Goal: Information Seeking & Learning: Learn about a topic

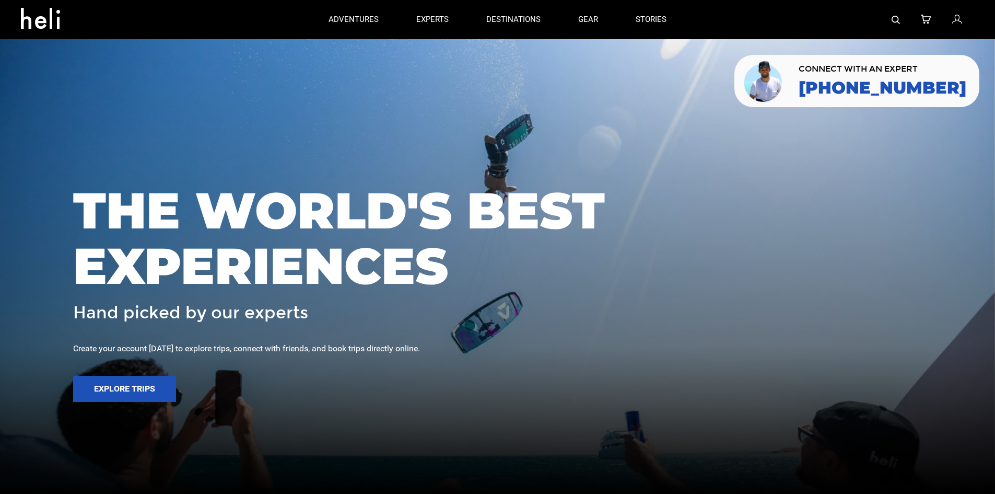
click at [894, 17] on img at bounding box center [896, 20] width 8 height 8
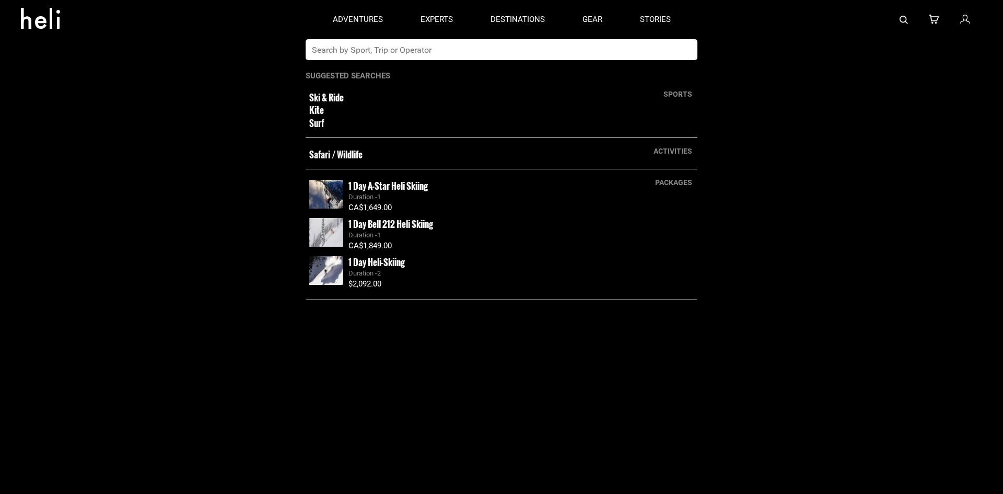
click at [452, 52] on input "text" at bounding box center [491, 49] width 370 height 21
type input "andes"
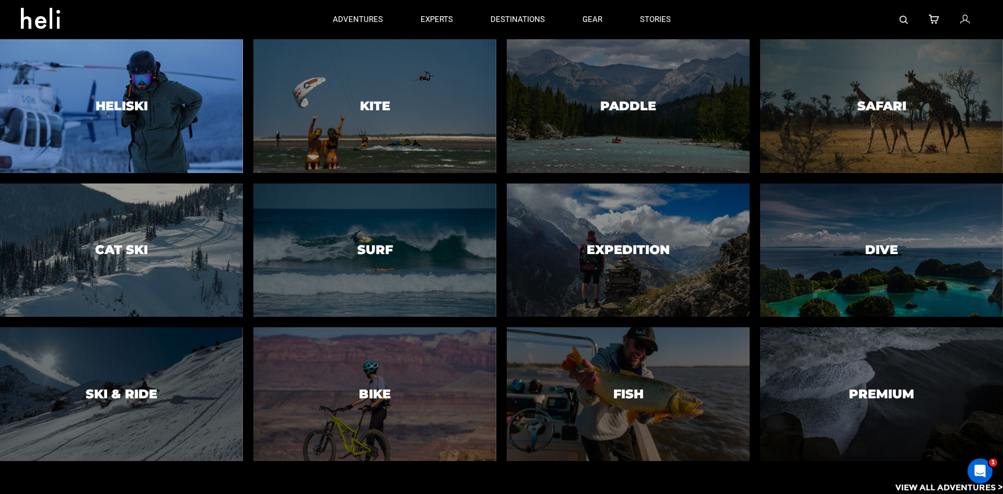
click at [119, 118] on div at bounding box center [121, 106] width 248 height 136
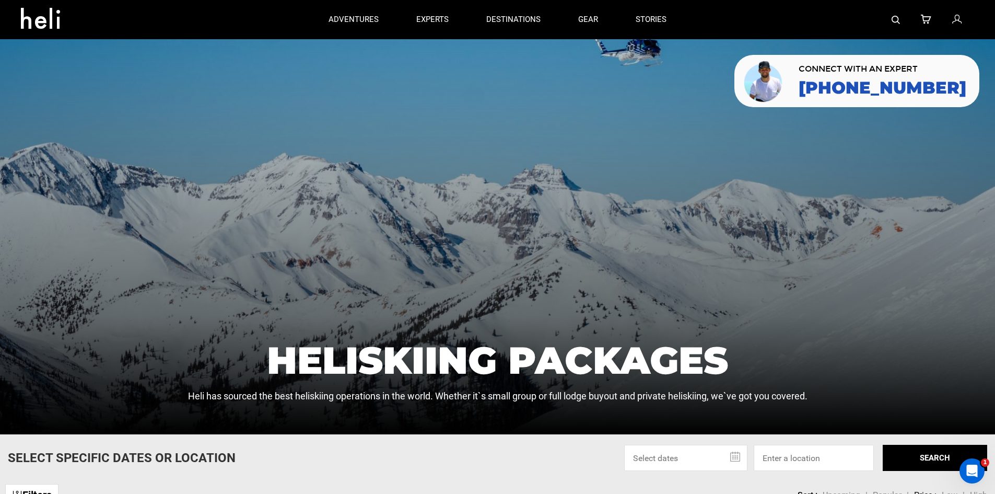
click at [908, 9] on div at bounding box center [829, 19] width 289 height 39
click at [901, 19] on div at bounding box center [829, 19] width 289 height 39
click at [895, 18] on img at bounding box center [896, 20] width 8 height 8
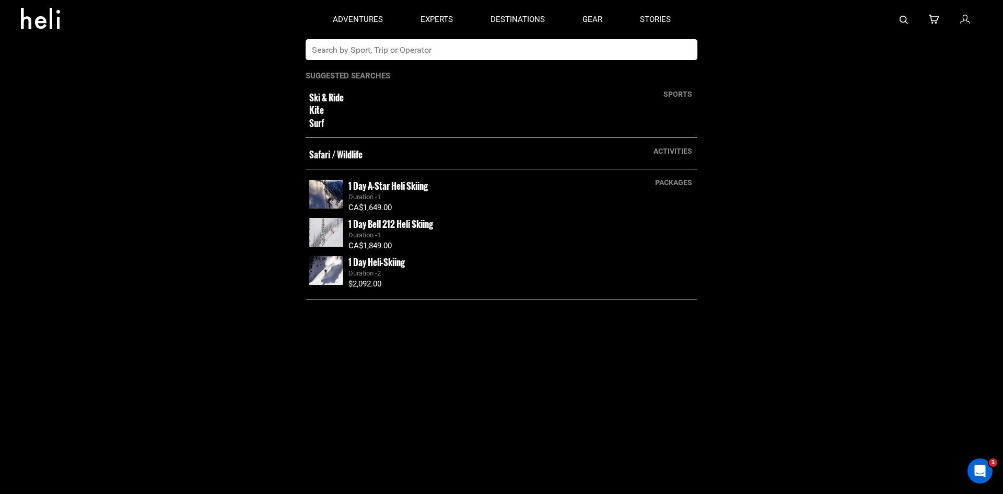
click at [571, 52] on input "text" at bounding box center [491, 49] width 370 height 21
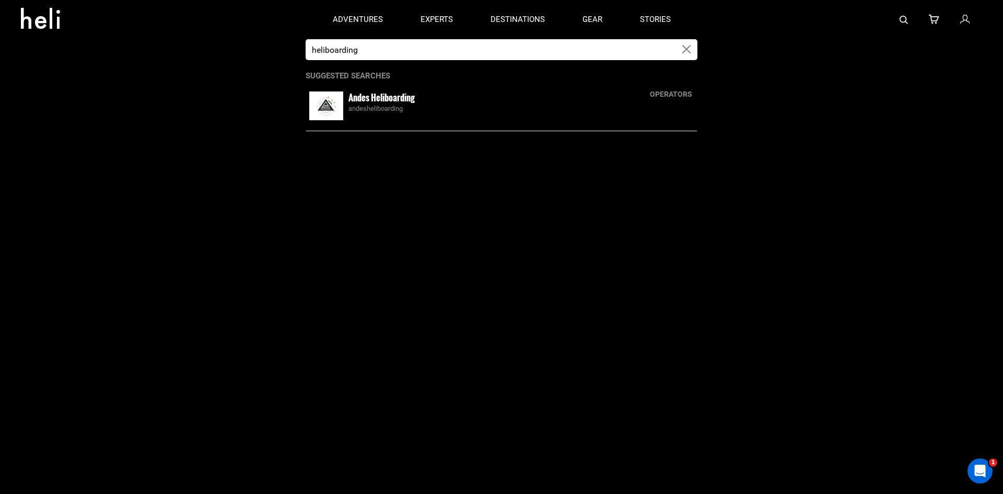
type input "heliboarding"
click at [468, 107] on div "andesheliboarding" at bounding box center [520, 109] width 345 height 10
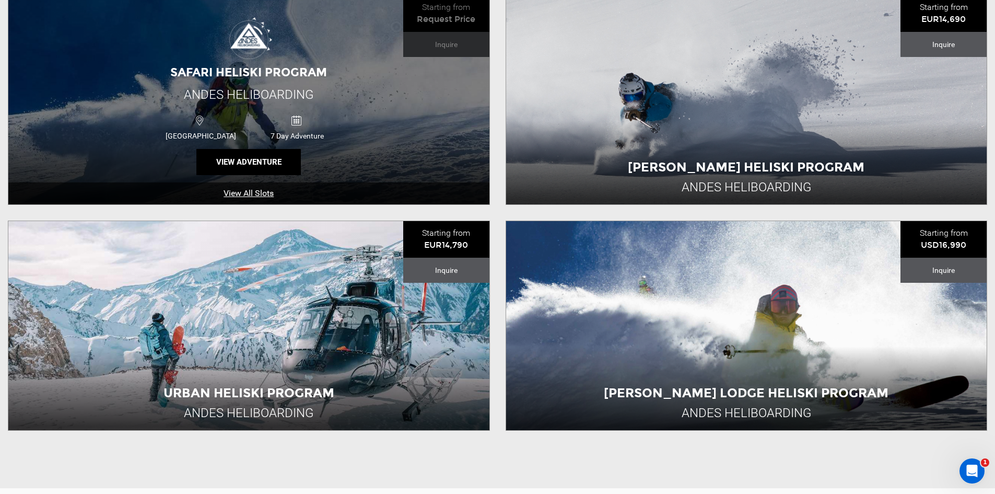
scroll to position [418, 0]
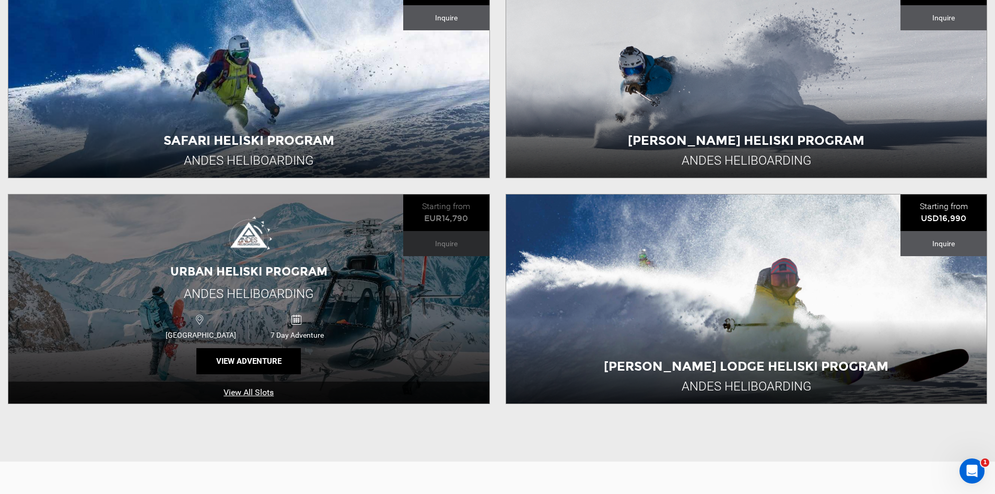
click at [161, 257] on div "Urban Heliski Program Andes [GEOGRAPHIC_DATA] [GEOGRAPHIC_DATA] 7 Day Adventure…" at bounding box center [248, 298] width 481 height 209
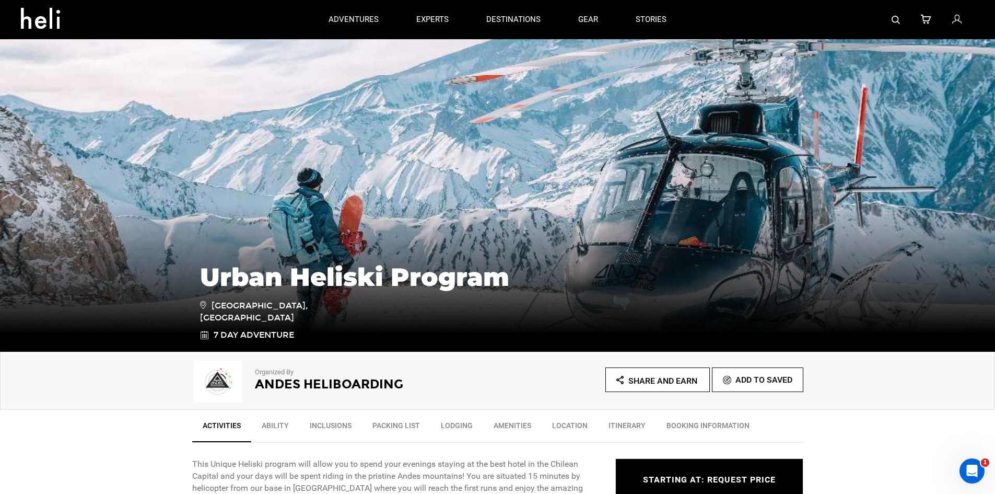
click at [895, 24] on img at bounding box center [896, 20] width 8 height 8
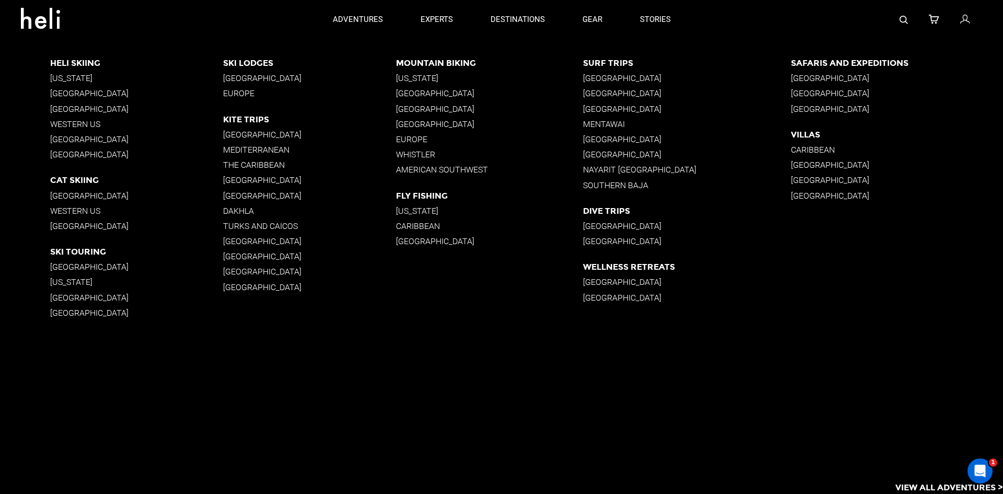
click at [514, 0] on div "destinations adventures experts destinations gear stories search cart sign in […" at bounding box center [501, 0] width 1003 height 0
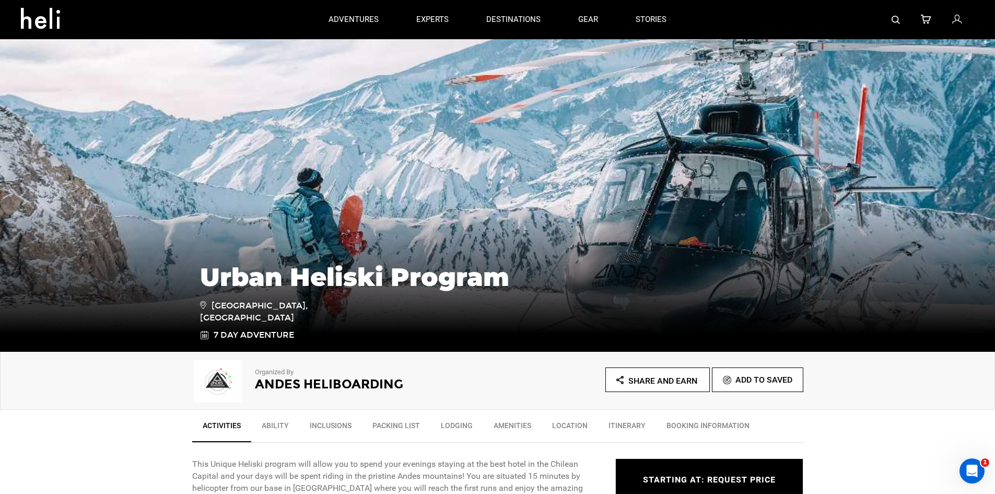
click at [898, 20] on img at bounding box center [896, 20] width 8 height 8
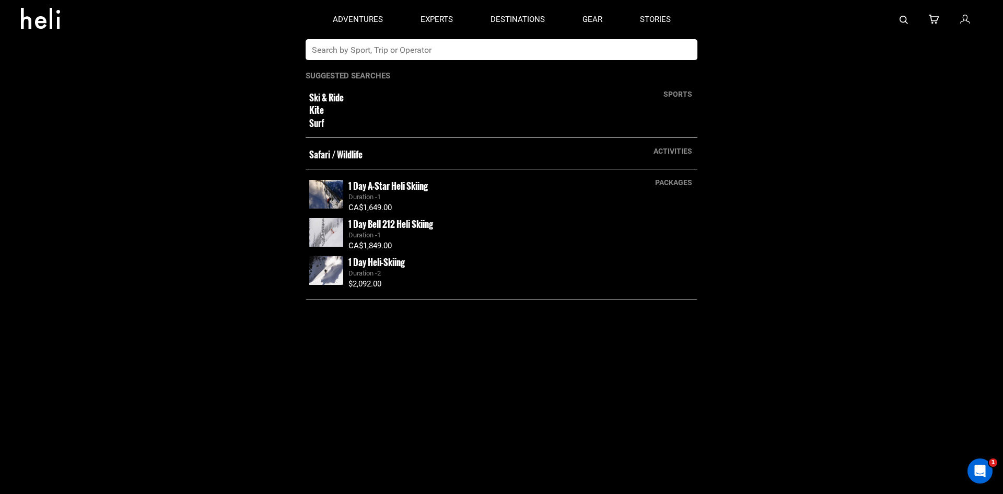
click at [476, 43] on input "text" at bounding box center [491, 49] width 370 height 21
type input "powder south"
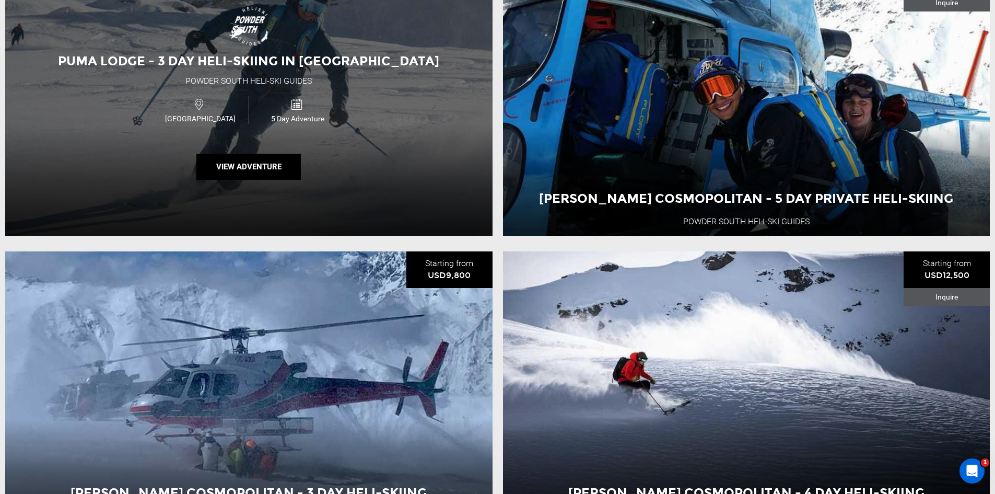
scroll to position [2878, 0]
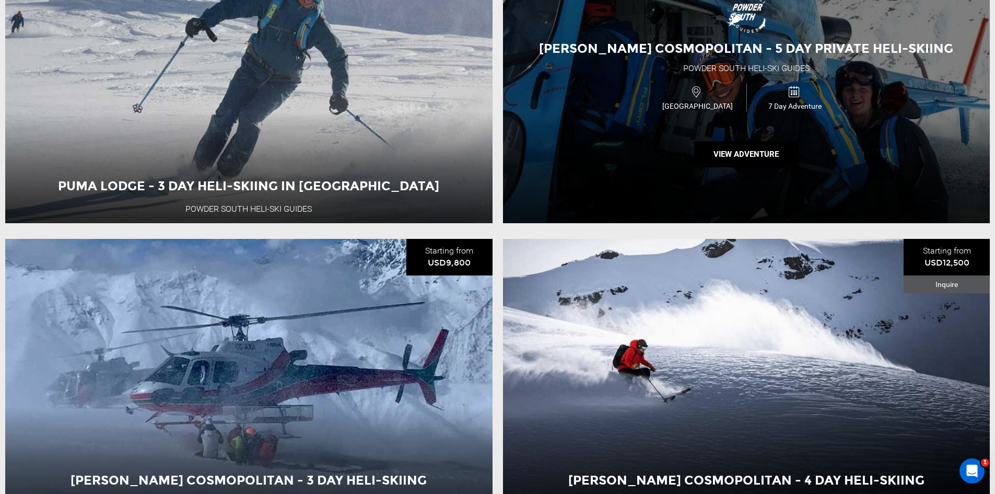
click at [667, 111] on span "[GEOGRAPHIC_DATA]" at bounding box center [697, 106] width 97 height 10
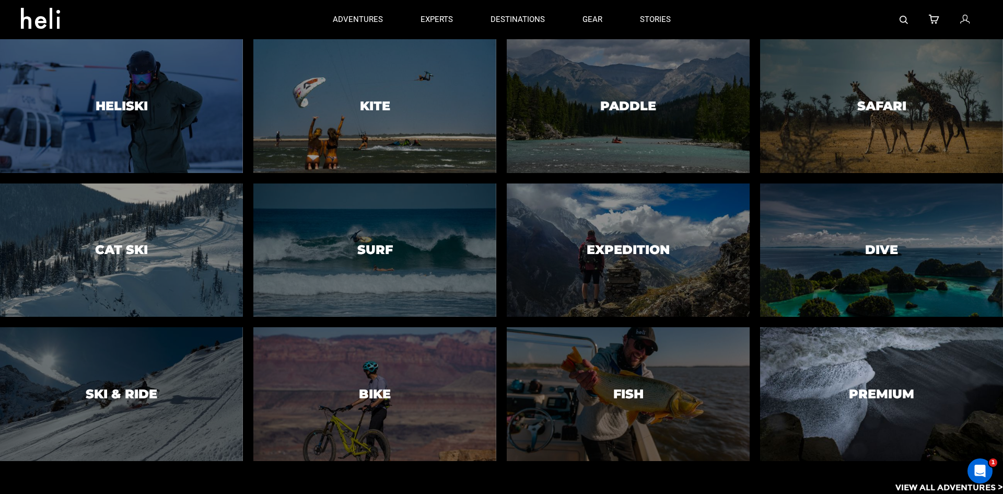
click at [155, 121] on div at bounding box center [121, 106] width 248 height 136
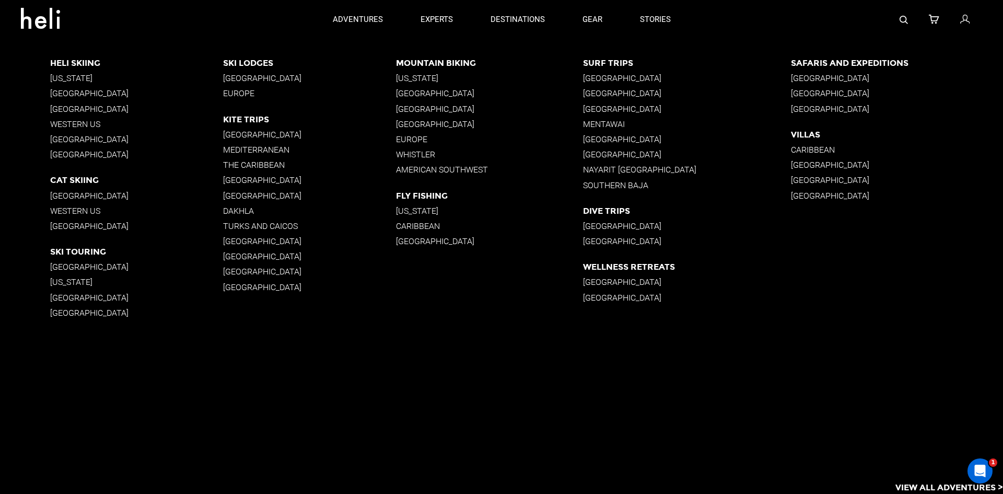
click at [87, 109] on p "[GEOGRAPHIC_DATA]" at bounding box center [136, 109] width 173 height 10
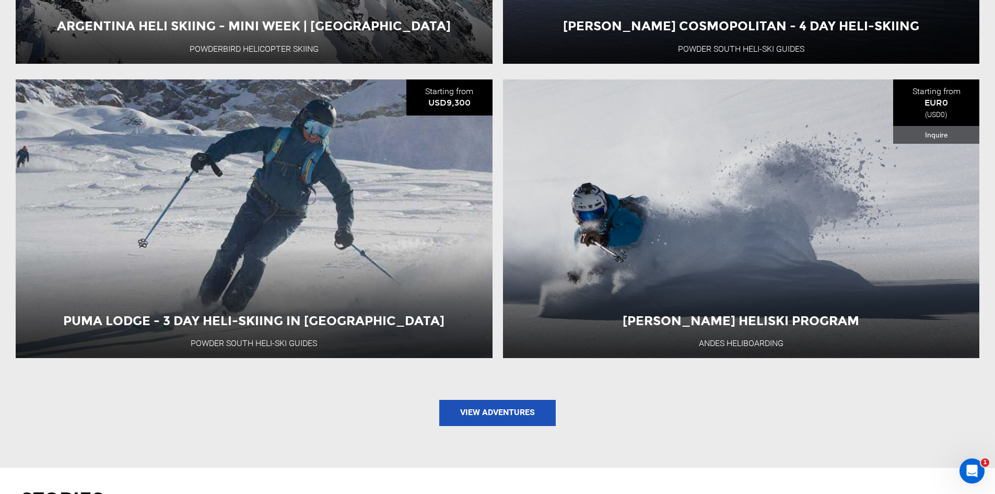
scroll to position [1306, 0]
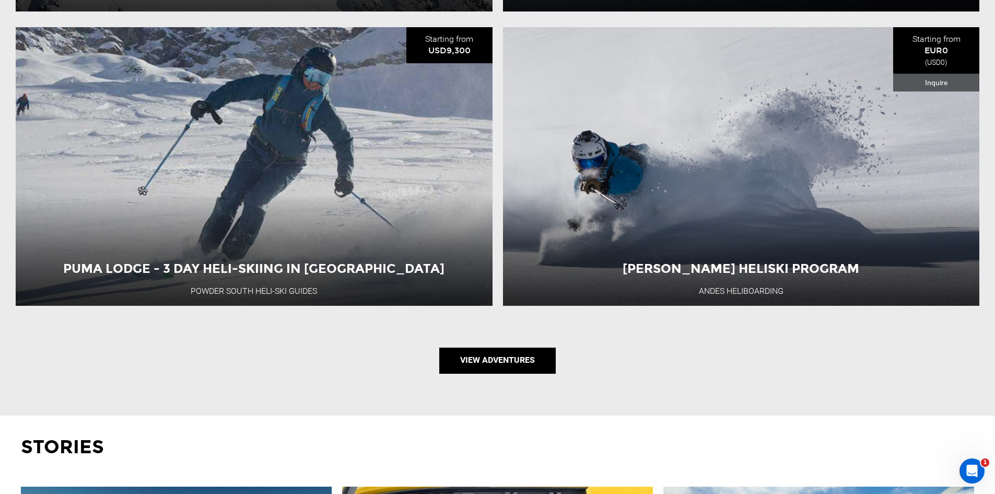
click at [471, 363] on link "View Adventures" at bounding box center [497, 360] width 116 height 26
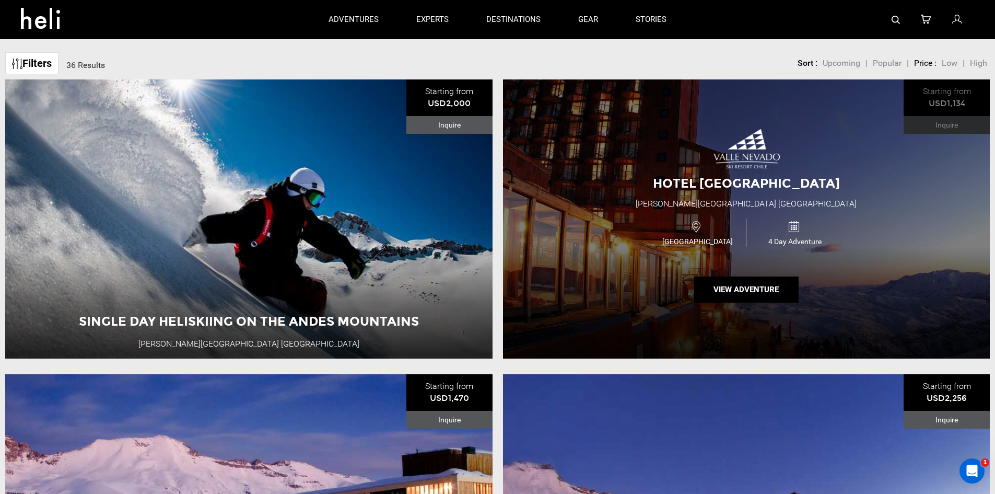
scroll to position [104, 0]
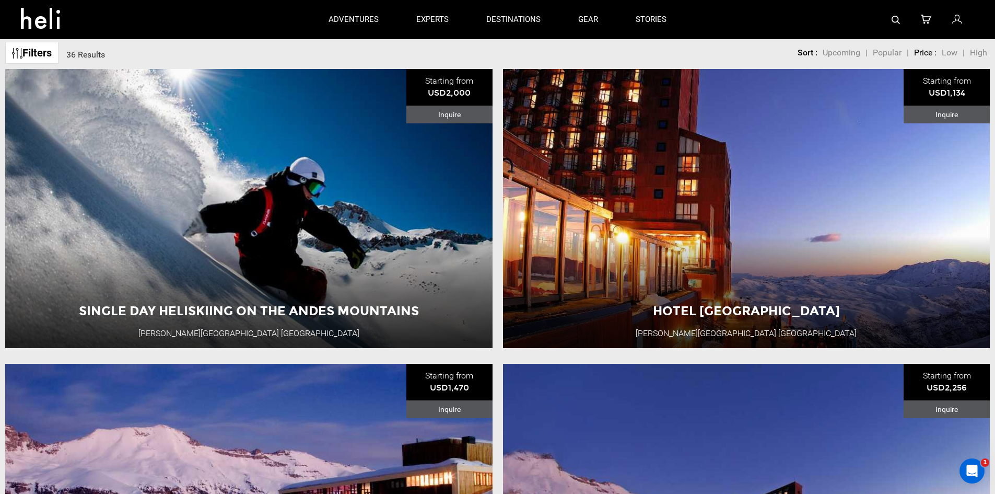
click at [950, 52] on span "Low" at bounding box center [950, 53] width 16 height 10
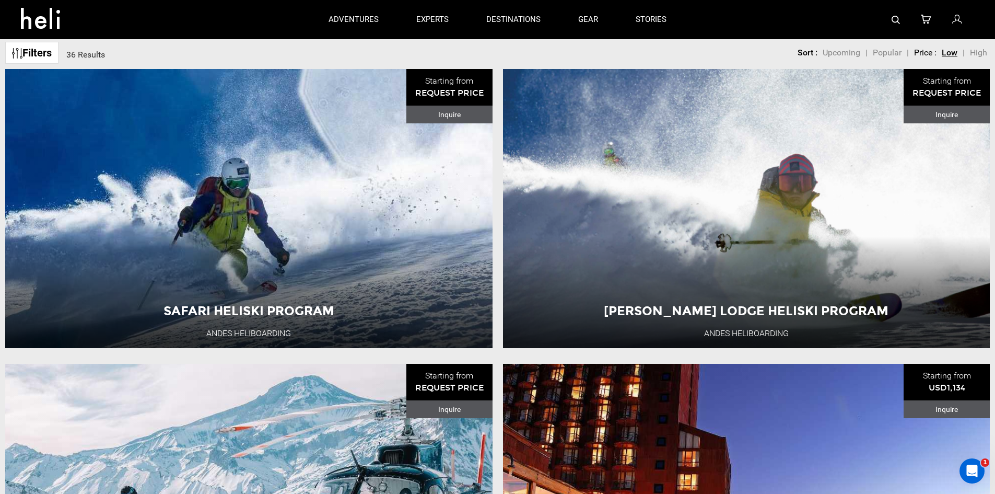
click at [890, 24] on div at bounding box center [829, 19] width 289 height 39
click at [892, 21] on img at bounding box center [896, 20] width 8 height 8
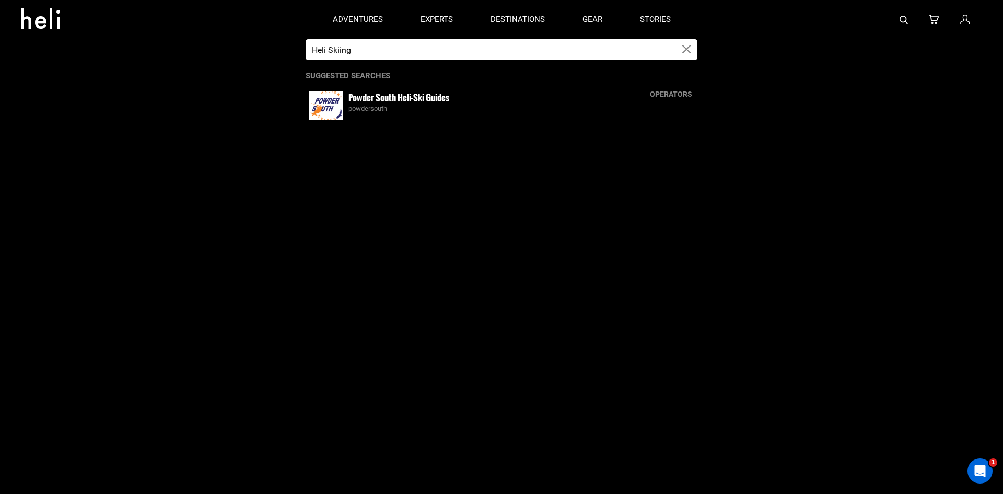
click at [541, 41] on input "Heli Skiing" at bounding box center [491, 49] width 370 height 21
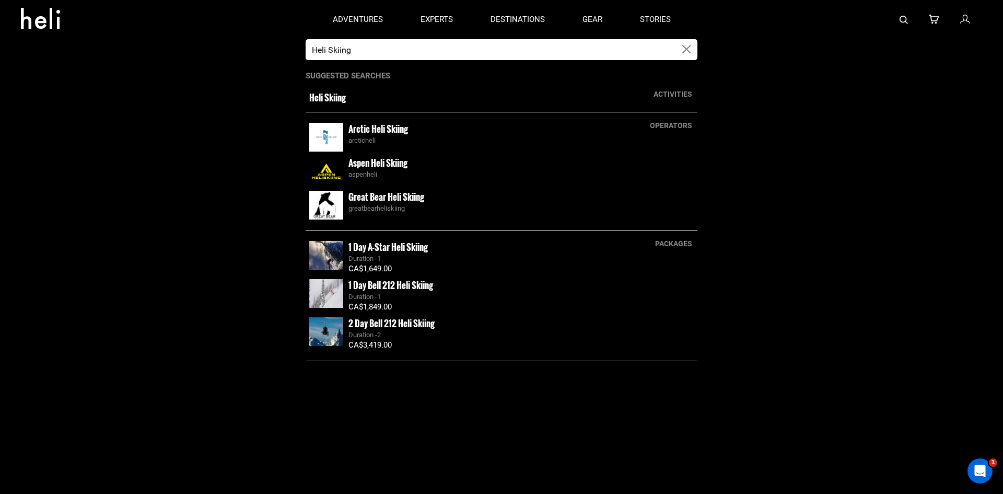
click at [541, 41] on input "Heli Skiing" at bounding box center [491, 49] width 370 height 21
type input "puma"
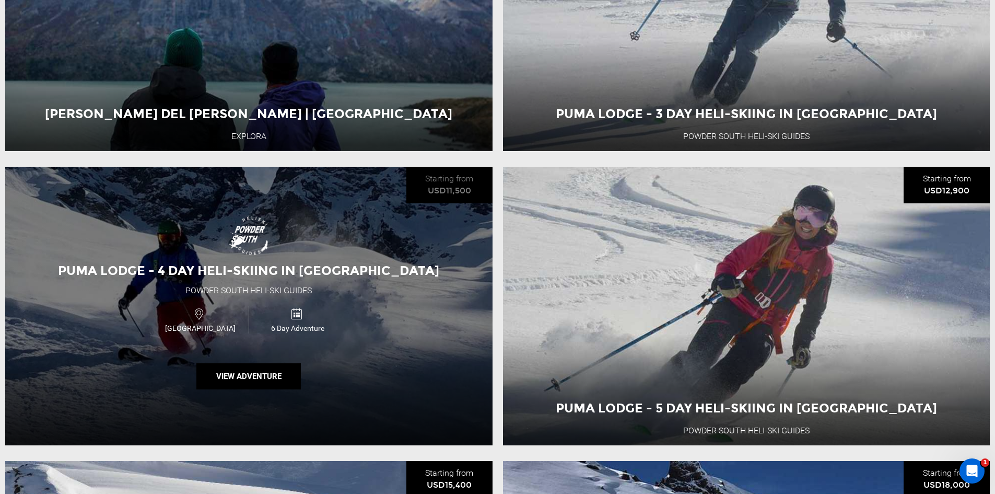
scroll to position [313, 0]
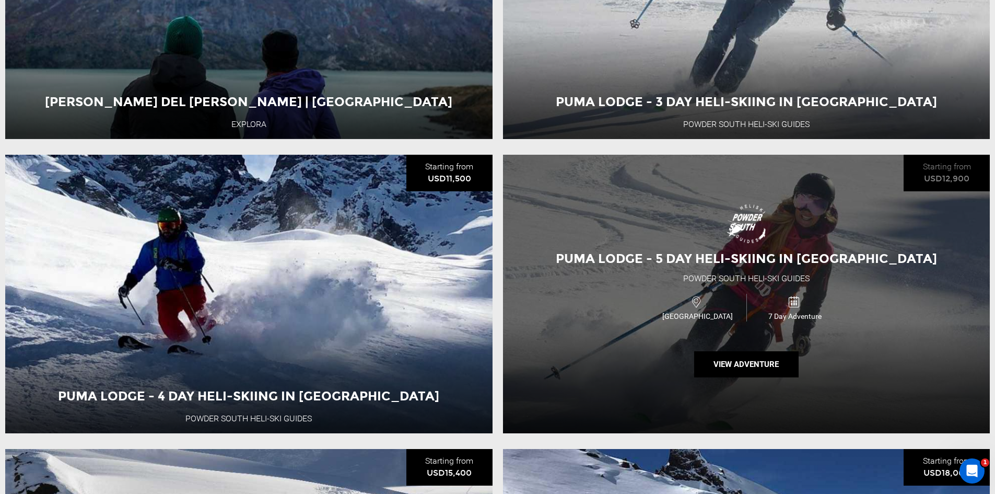
click at [708, 223] on div "Puma Lodge - 5 Day Heli-Skiing in [GEOGRAPHIC_DATA] Powder [GEOGRAPHIC_DATA]-Sk…" at bounding box center [746, 294] width 487 height 278
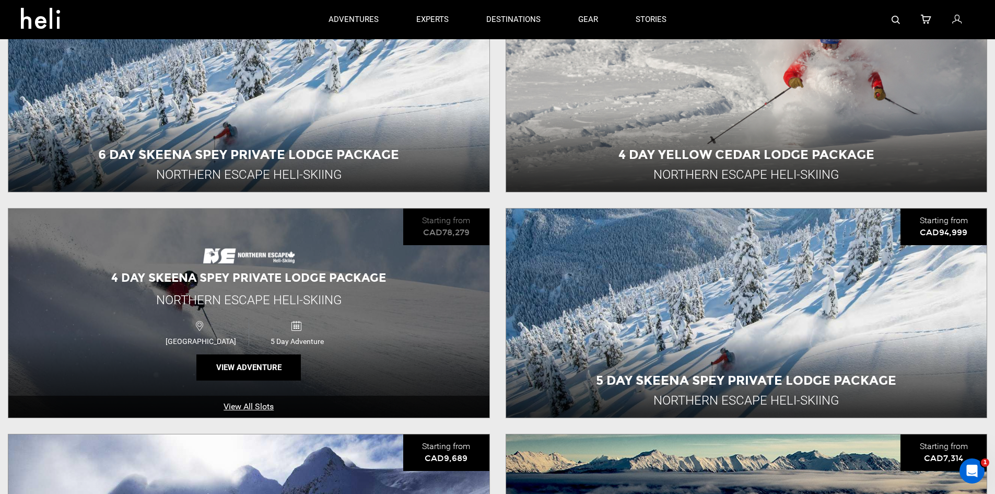
scroll to position [323, 0]
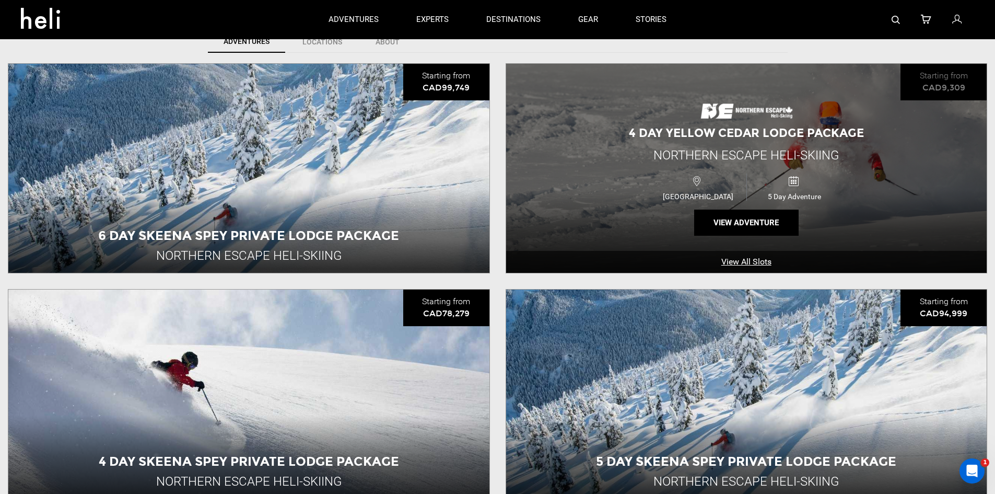
click at [697, 126] on span "4 Day Yellow Cedar Lodge Package" at bounding box center [746, 133] width 235 height 14
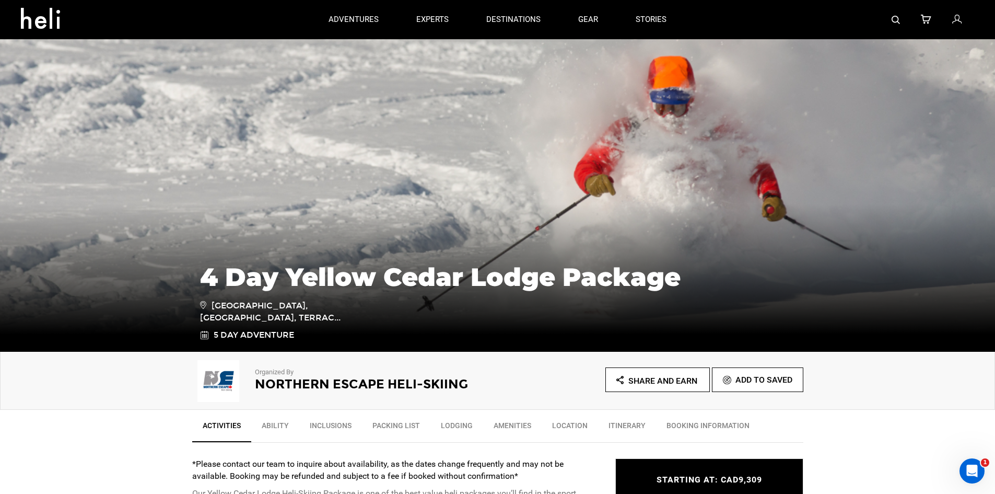
click at [893, 16] on img at bounding box center [896, 20] width 8 height 8
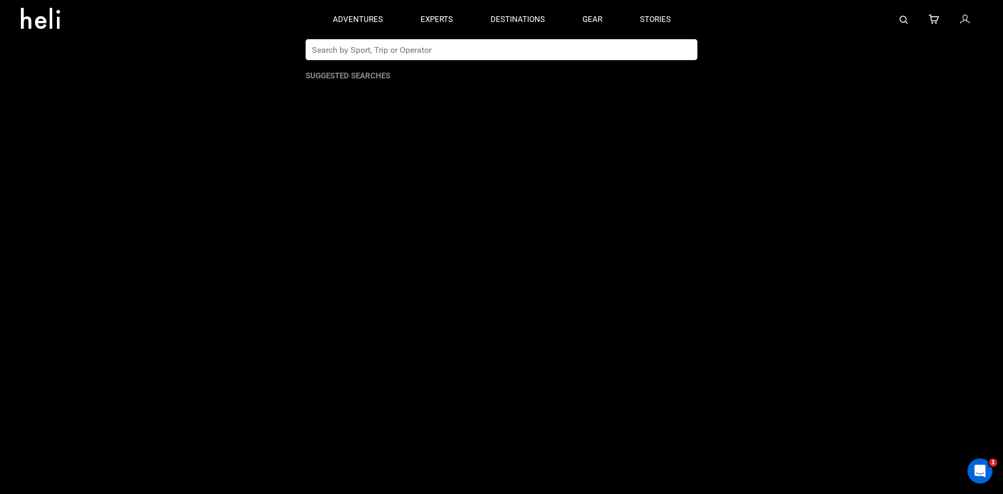
click at [482, 48] on input "text" at bounding box center [491, 49] width 370 height 21
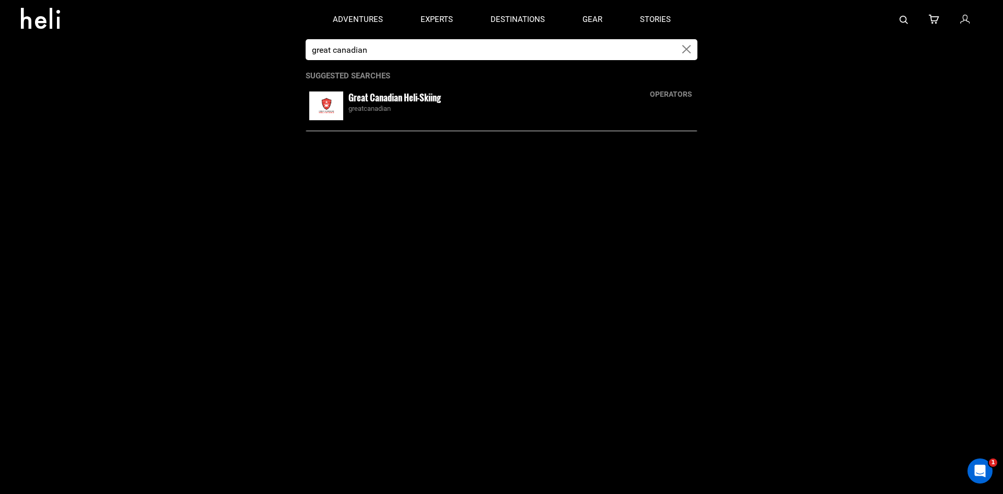
type input "great canadian"
click at [430, 98] on small "Great Canadian Heli-Skiing" at bounding box center [394, 97] width 92 height 13
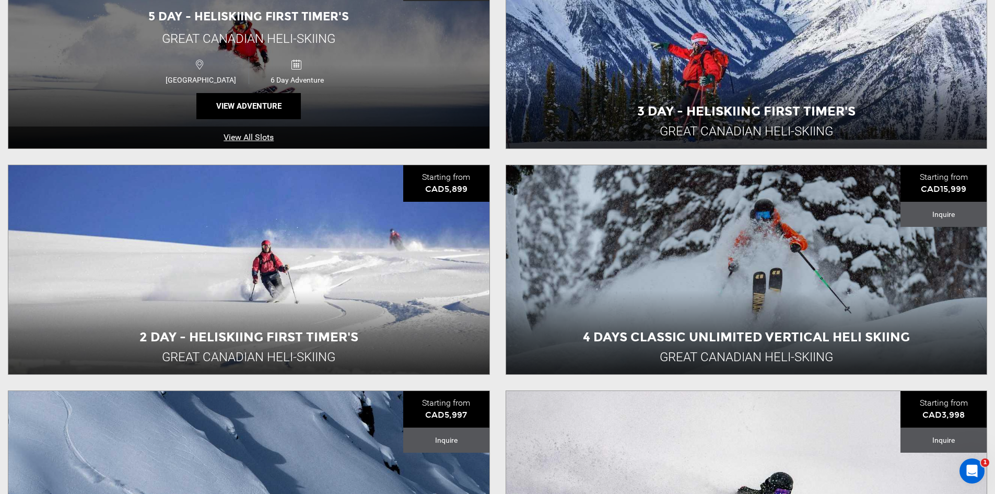
scroll to position [470, 0]
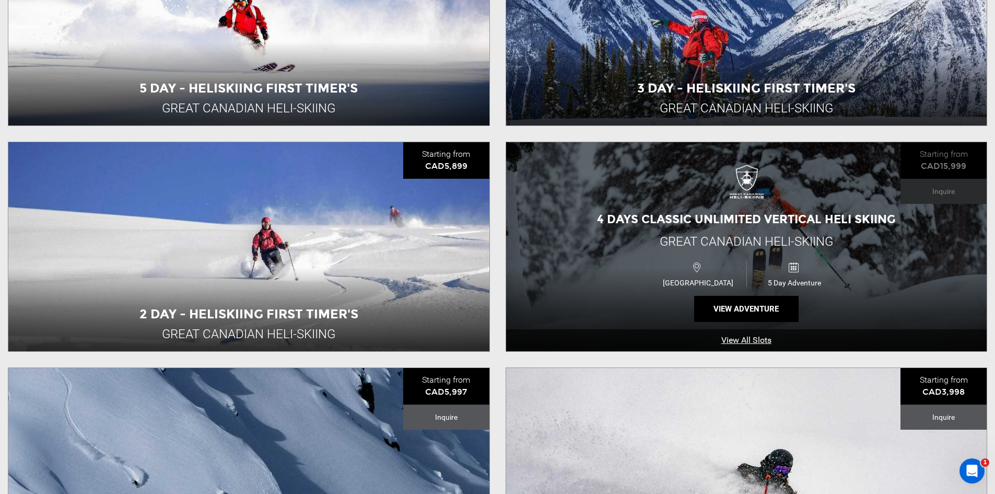
click at [655, 214] on span "4 Days Classic Unlimited Vertical Heli Skiing" at bounding box center [746, 219] width 299 height 14
